Goal: Transaction & Acquisition: Obtain resource

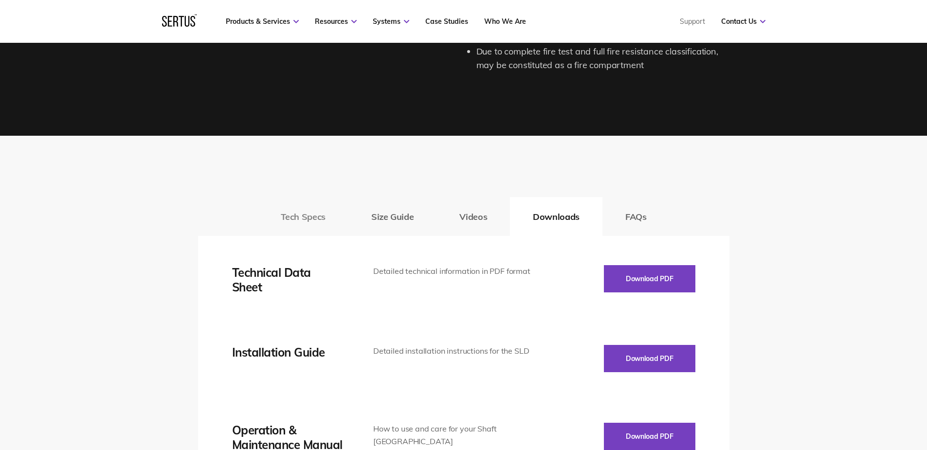
click at [303, 216] on button "Tech Specs" at bounding box center [303, 216] width 91 height 39
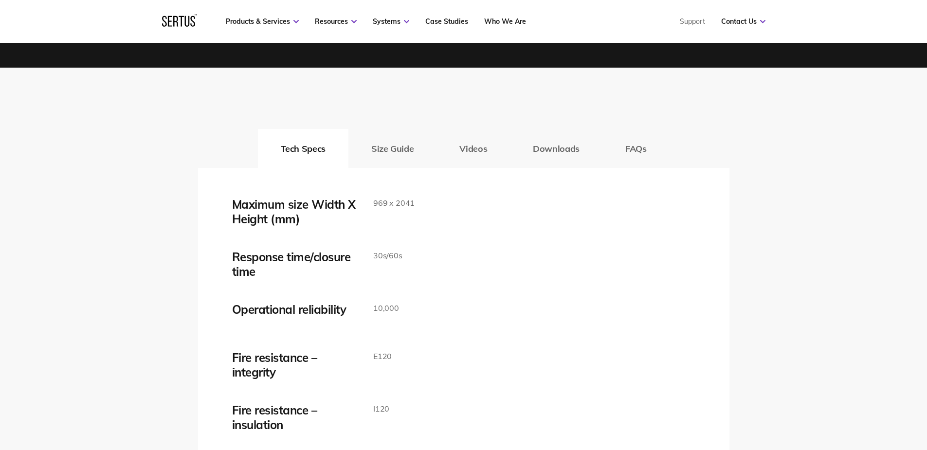
scroll to position [1509, 0]
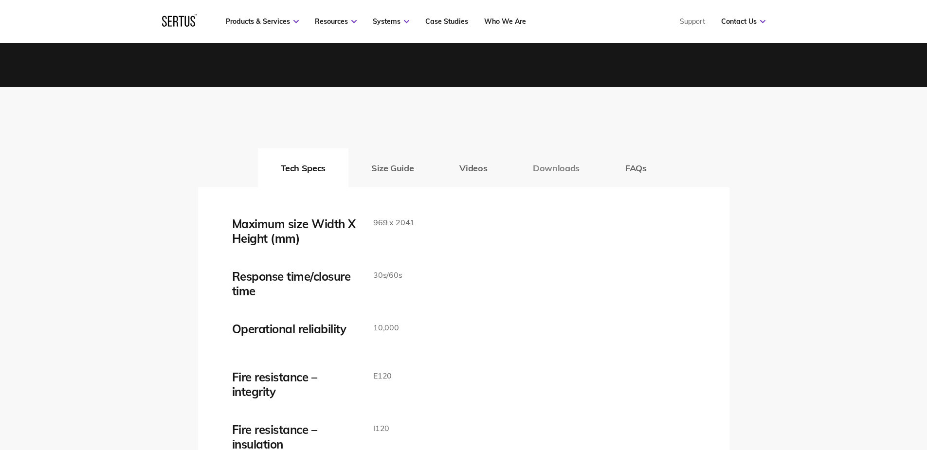
click at [555, 166] on button "Downloads" at bounding box center [556, 167] width 92 height 39
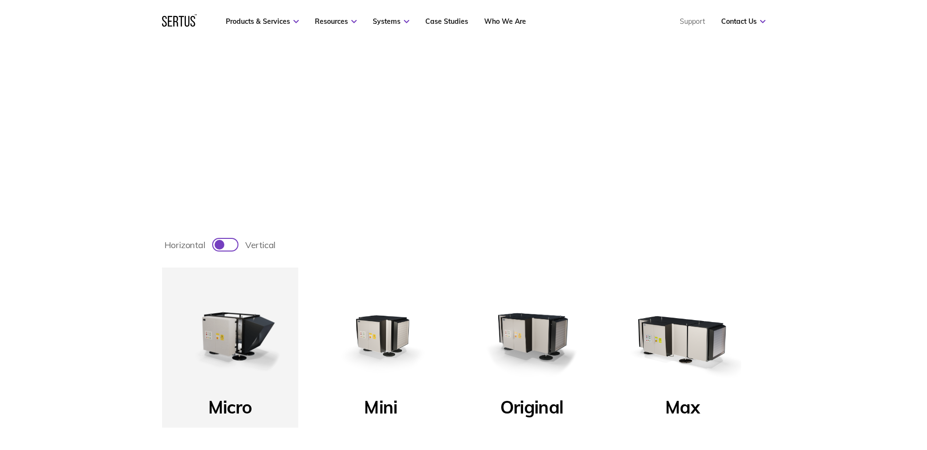
scroll to position [292, 0]
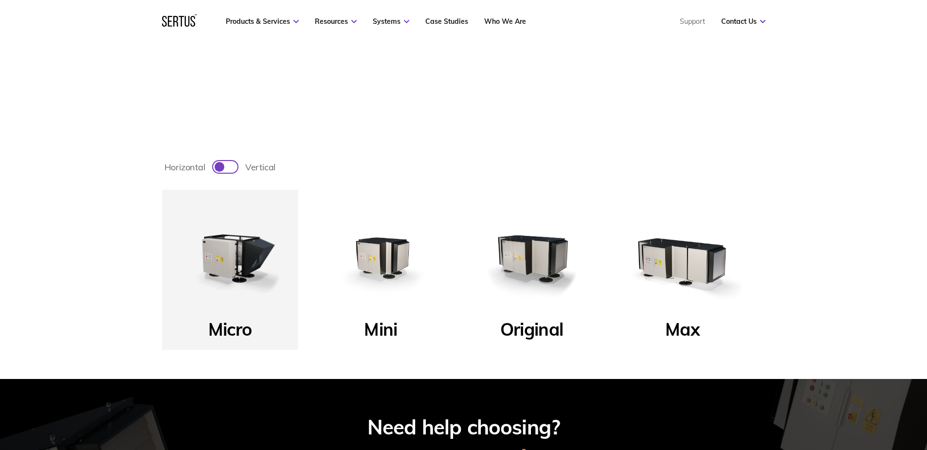
click at [387, 250] on img at bounding box center [381, 258] width 117 height 117
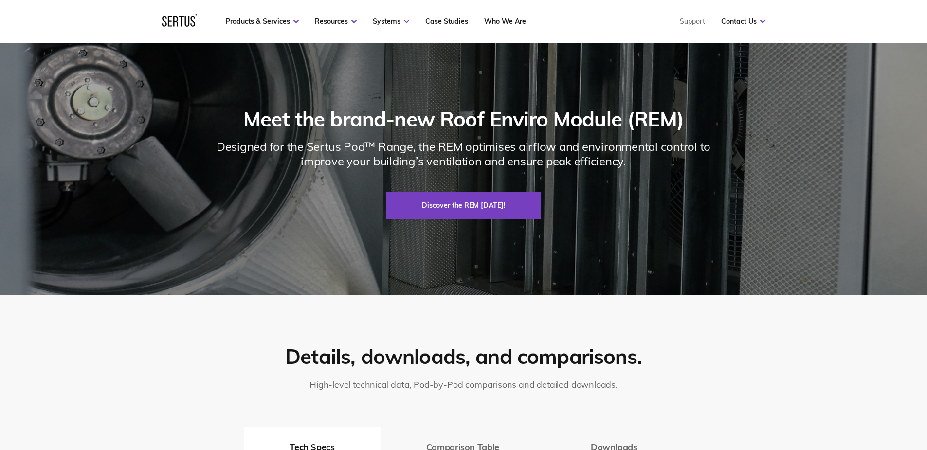
scroll to position [1363, 0]
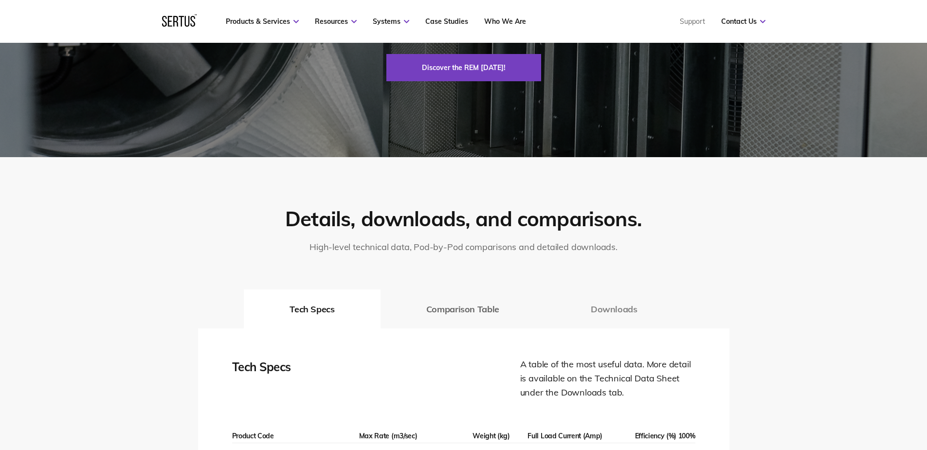
click at [599, 313] on button "Downloads" at bounding box center [614, 309] width 138 height 39
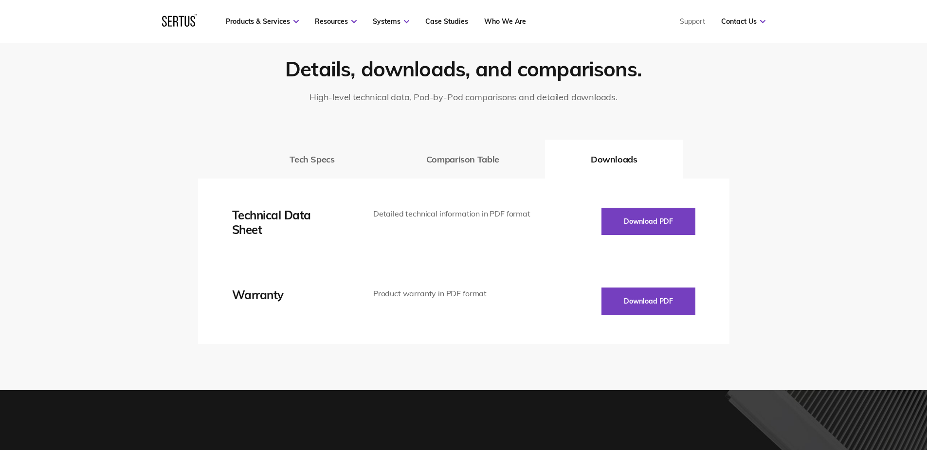
scroll to position [1509, 0]
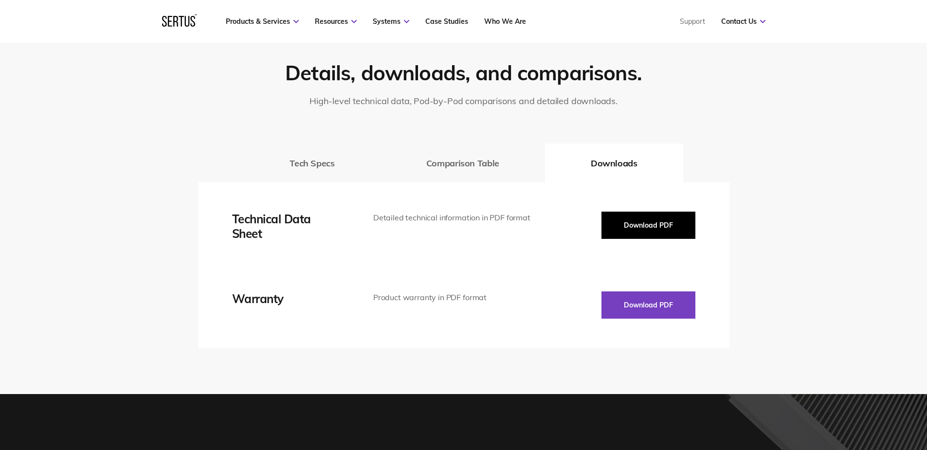
click at [671, 230] on button "Download PDF" at bounding box center [649, 225] width 94 height 27
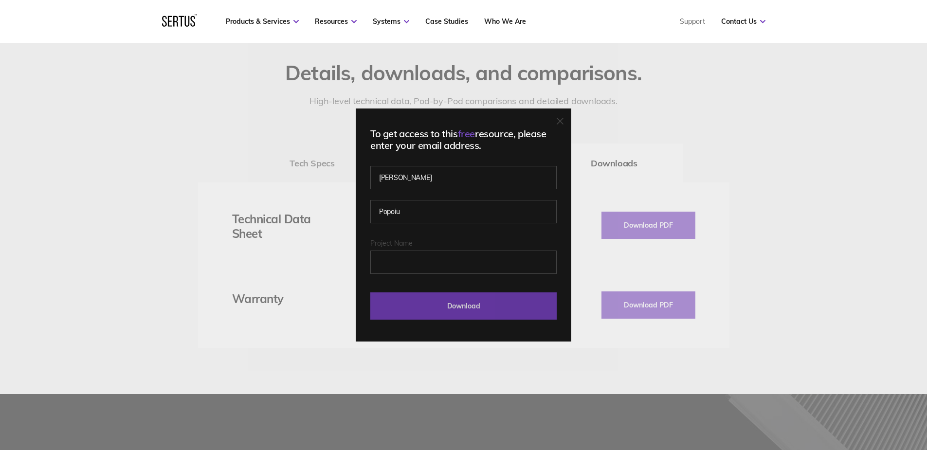
click at [489, 302] on input "Download" at bounding box center [463, 306] width 186 height 27
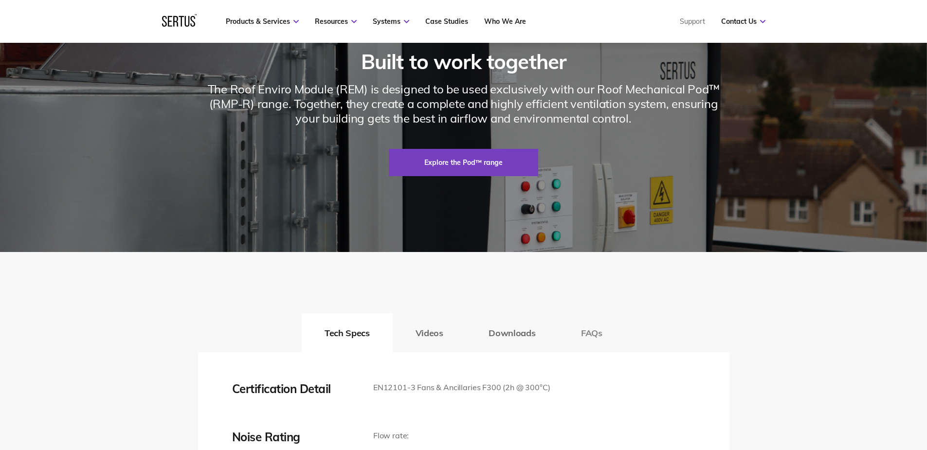
scroll to position [1558, 0]
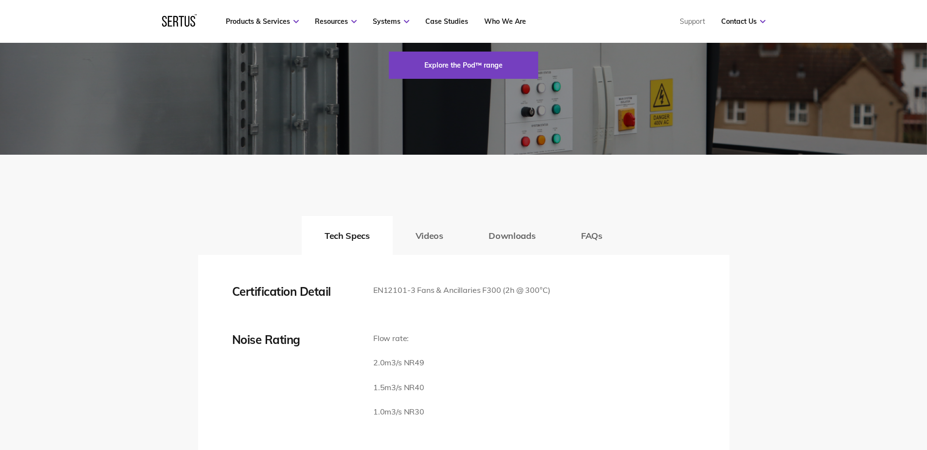
click at [535, 255] on button "Downloads" at bounding box center [512, 235] width 92 height 39
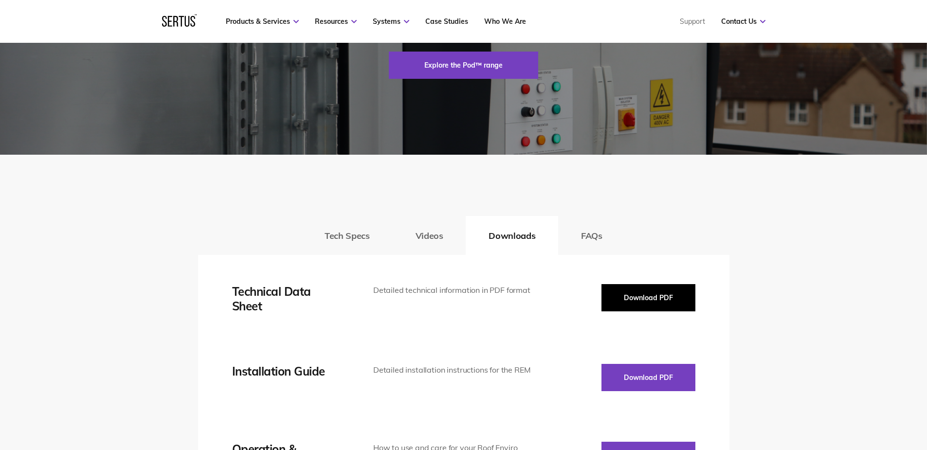
click at [668, 312] on button "Download PDF" at bounding box center [649, 297] width 94 height 27
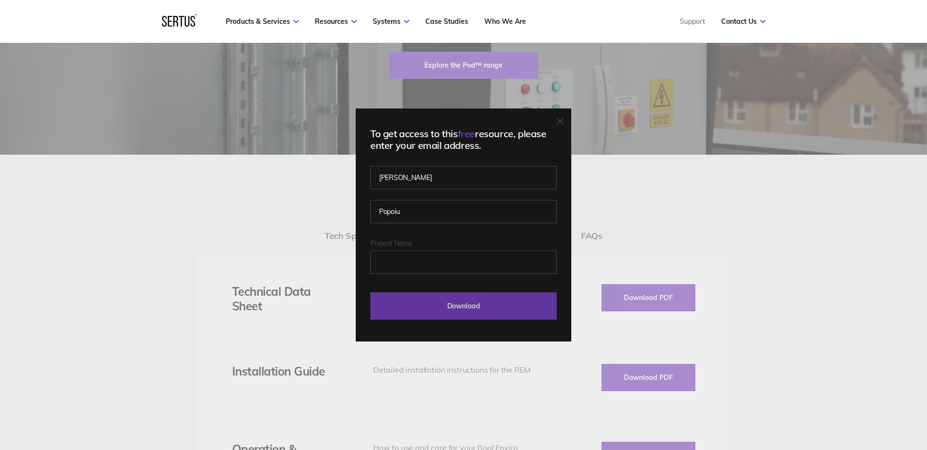
click at [510, 298] on input "Download" at bounding box center [463, 306] width 186 height 27
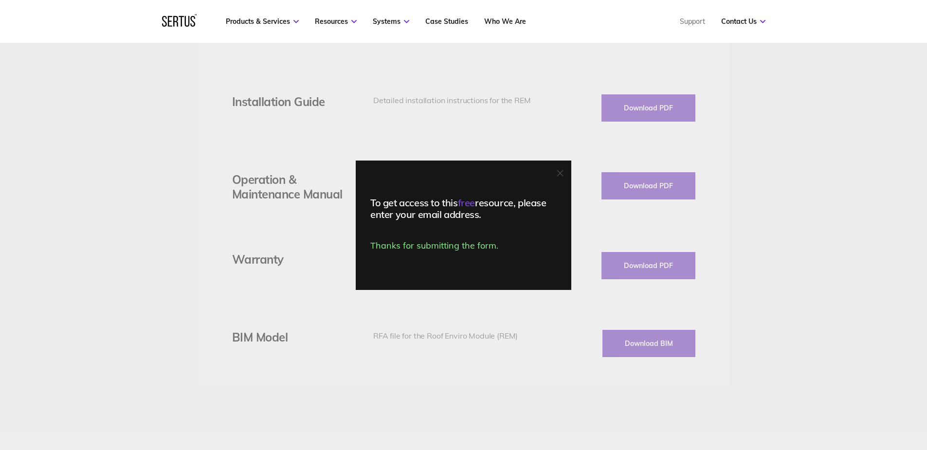
scroll to position [1850, 0]
